Goal: Navigation & Orientation: Find specific page/section

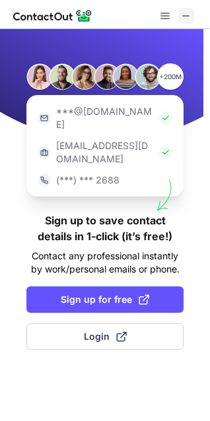
click at [192, 15] on button at bounding box center [186, 16] width 16 height 16
